Goal: Find specific page/section: Find specific page/section

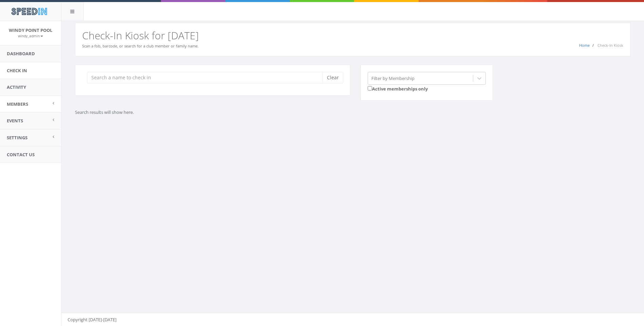
click at [42, 105] on link "Members" at bounding box center [30, 104] width 61 height 17
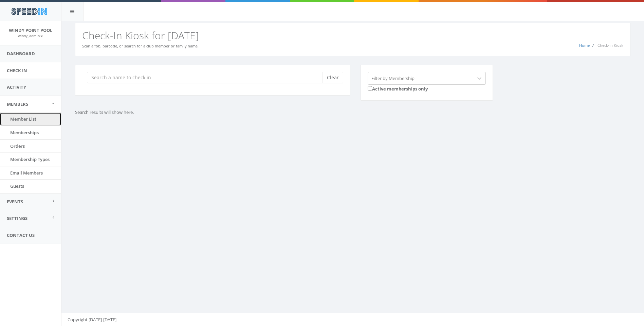
click at [41, 119] on link "Member List" at bounding box center [30, 119] width 61 height 13
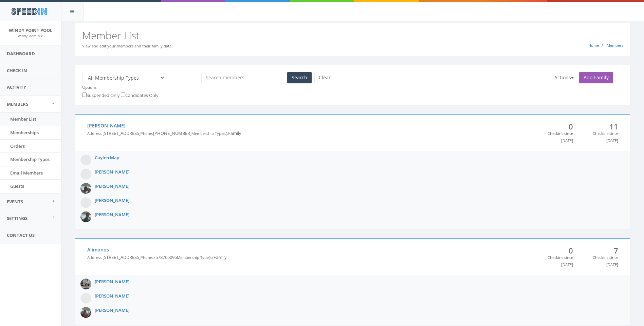
click at [216, 77] on input "text" at bounding box center [243, 78] width 85 height 12
type input "downing"
click at [287, 72] on button "Search" at bounding box center [299, 78] width 24 height 12
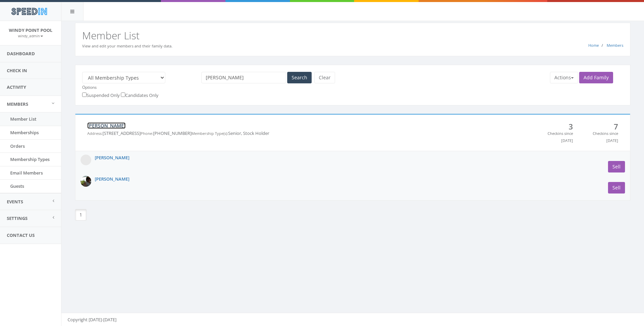
click at [105, 126] on link "Downing" at bounding box center [106, 125] width 38 height 6
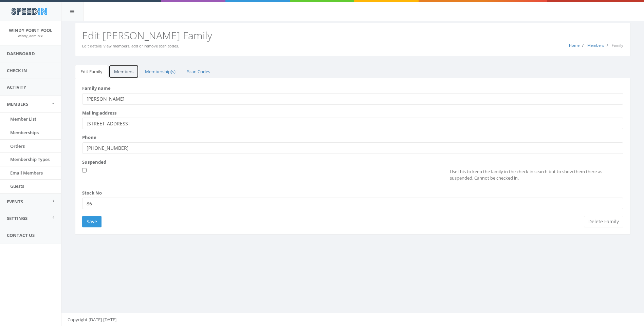
click at [131, 68] on link "Members" at bounding box center [124, 72] width 30 height 14
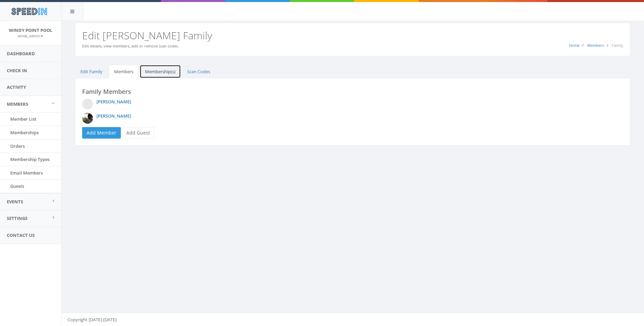
click at [165, 73] on link "Membership(s)" at bounding box center [159, 72] width 41 height 14
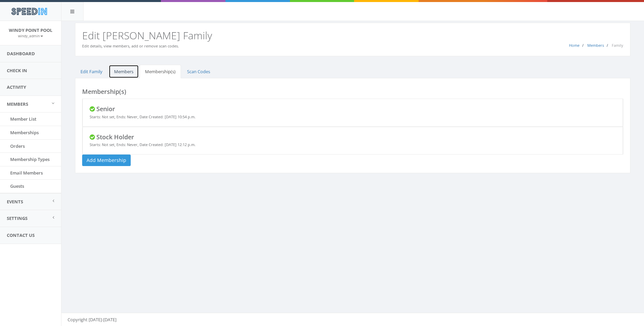
click at [124, 73] on link "Members" at bounding box center [124, 72] width 30 height 14
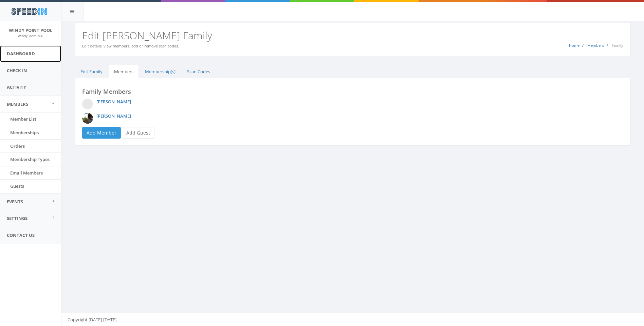
click at [33, 56] on link "Dashboard" at bounding box center [30, 53] width 61 height 17
